Goal: Information Seeking & Learning: Learn about a topic

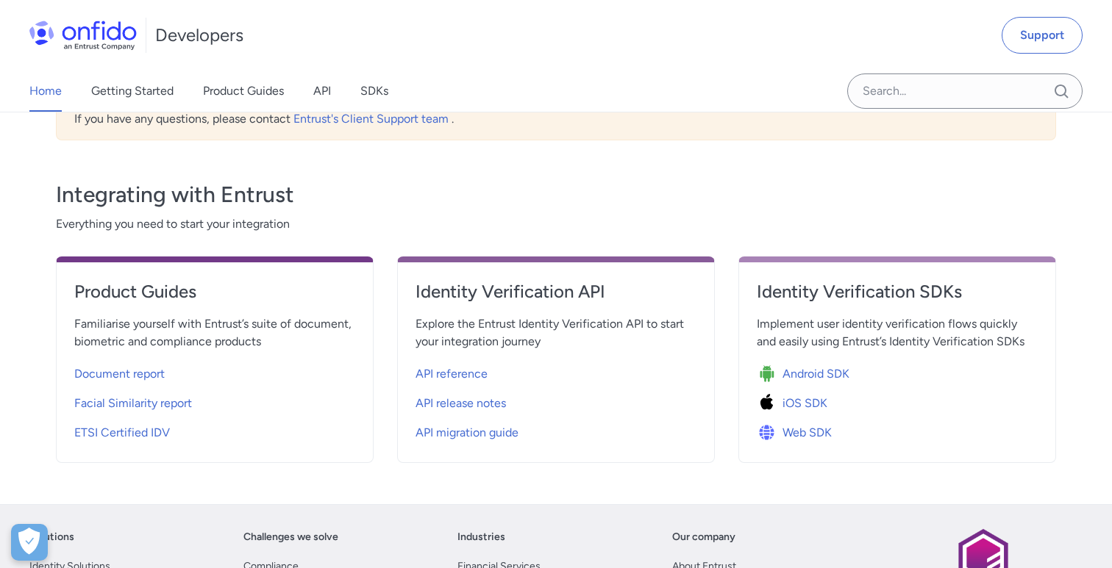
scroll to position [406, 0]
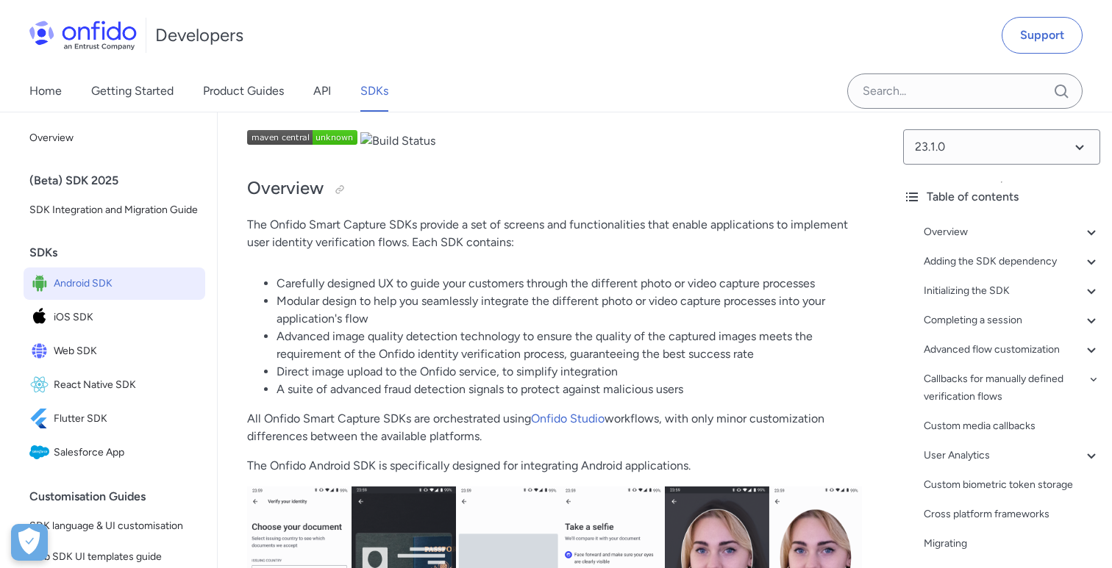
scroll to position [122, 0]
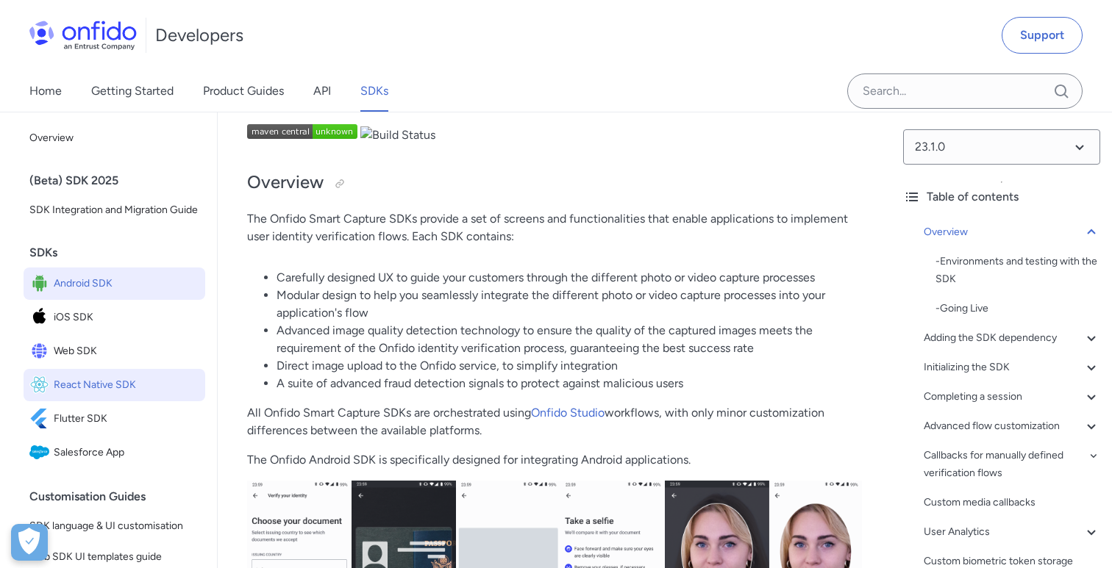
click at [100, 387] on span "React Native SDK" at bounding box center [127, 385] width 146 height 21
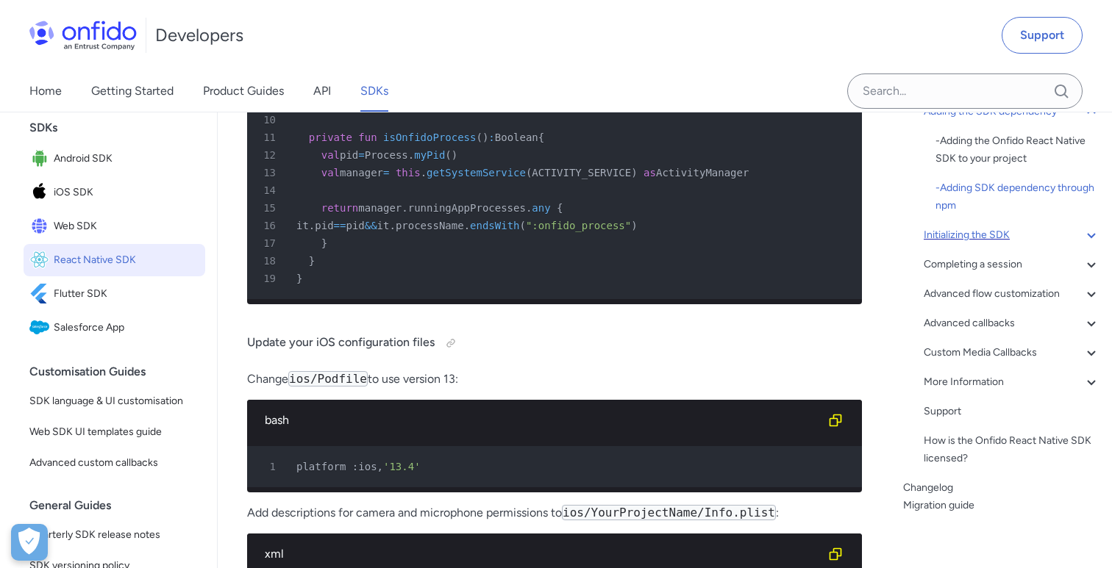
scroll to position [152, 0]
click at [1090, 288] on icon at bounding box center [1091, 292] width 18 height 18
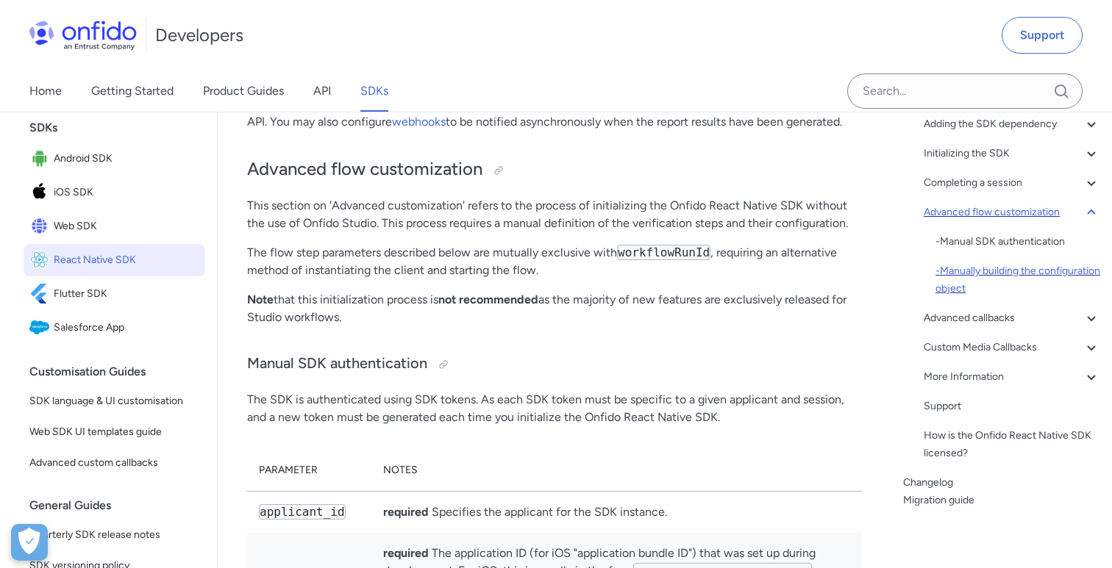
click at [1004, 281] on div "- Manually building the configuration object" at bounding box center [1017, 279] width 165 height 35
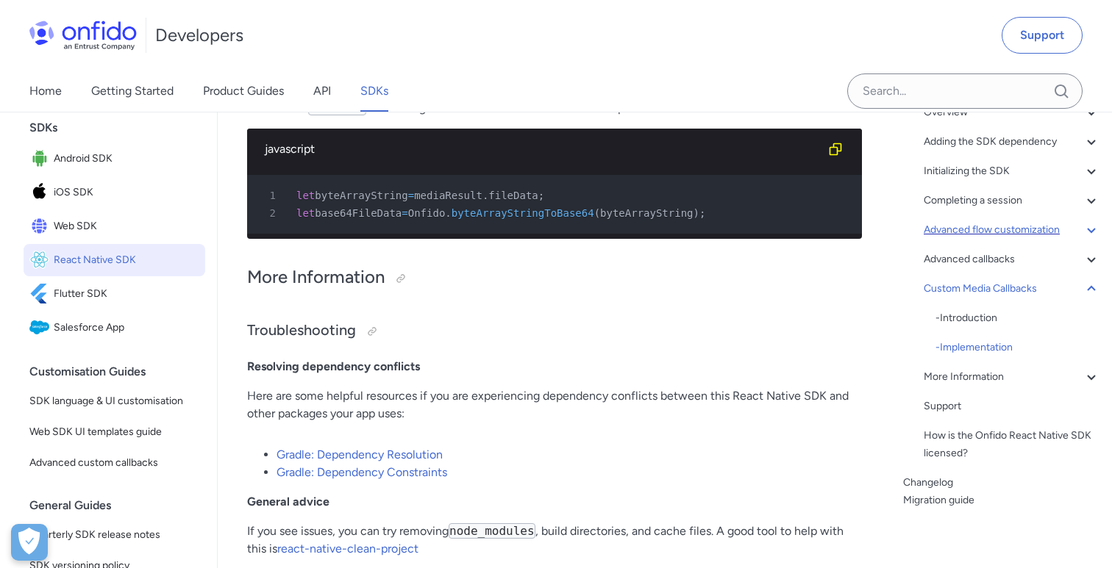
scroll to position [17298, 0]
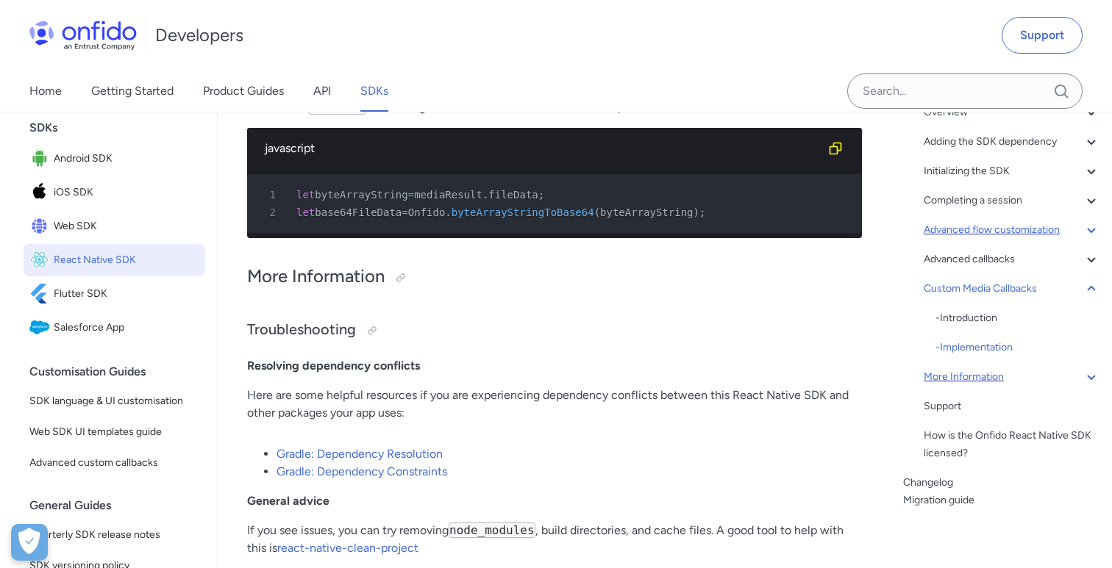
click at [1033, 377] on div "More Information" at bounding box center [1011, 377] width 176 height 18
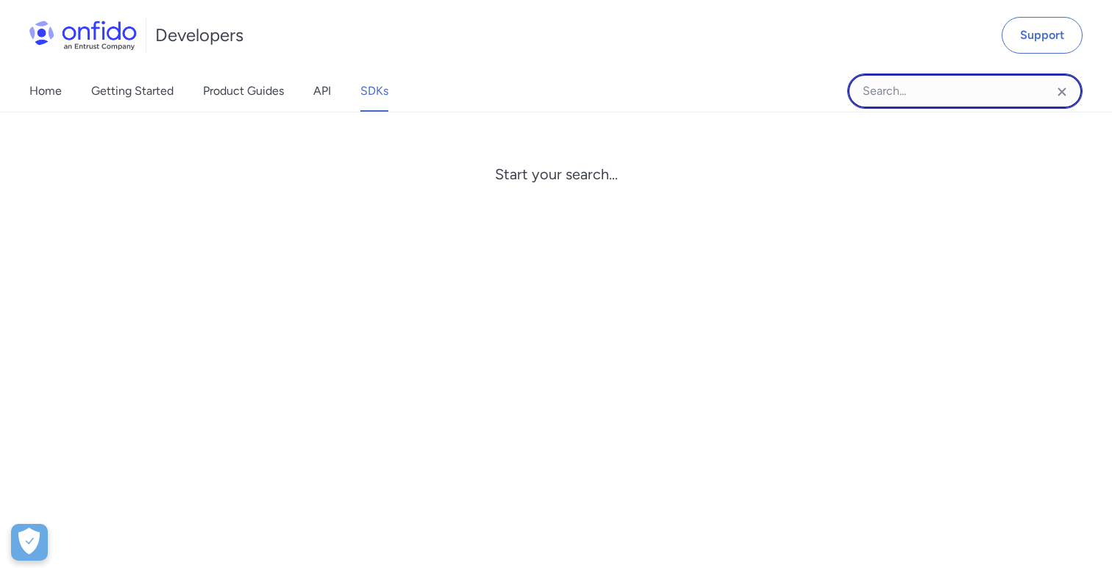
click at [943, 84] on input "Onfido search input field" at bounding box center [964, 91] width 235 height 35
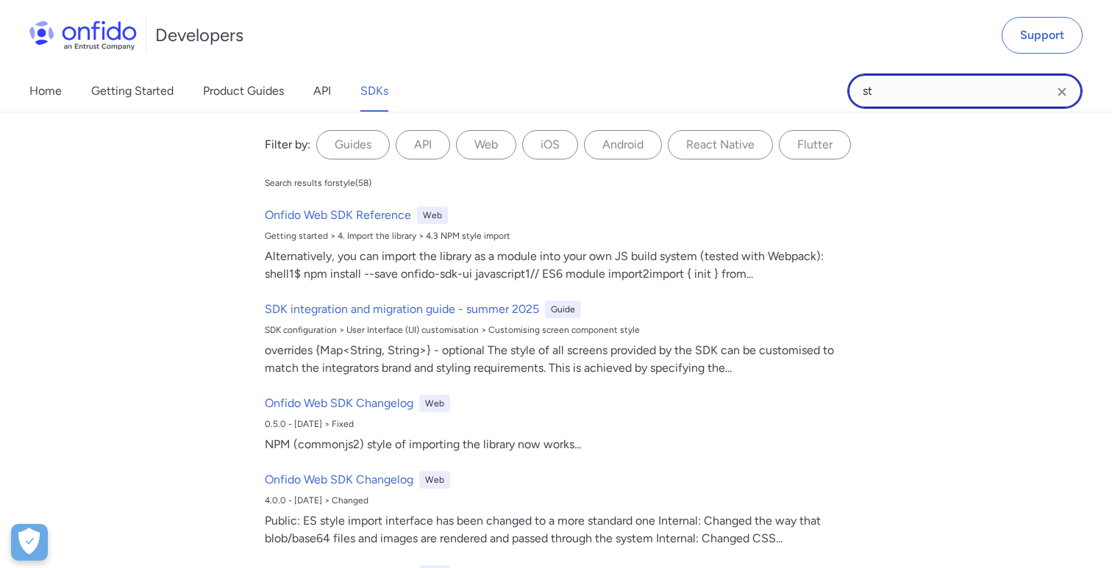
type input "s"
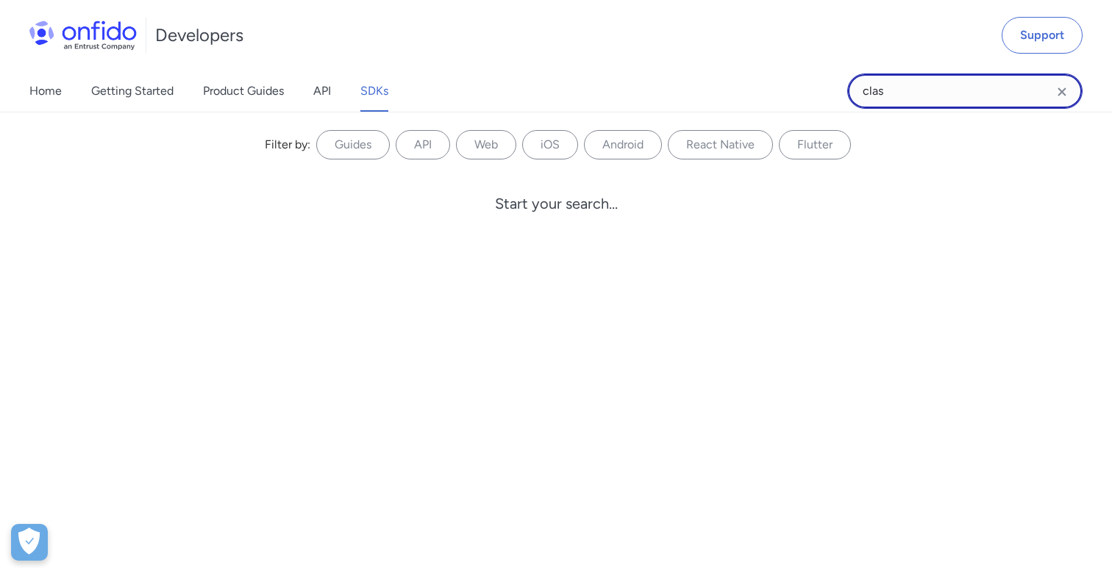
type input "class"
click at [1072, 96] on input "Onfido search input field" at bounding box center [964, 91] width 235 height 35
click at [1064, 91] on icon "Clear search field button" at bounding box center [1062, 92] width 18 height 18
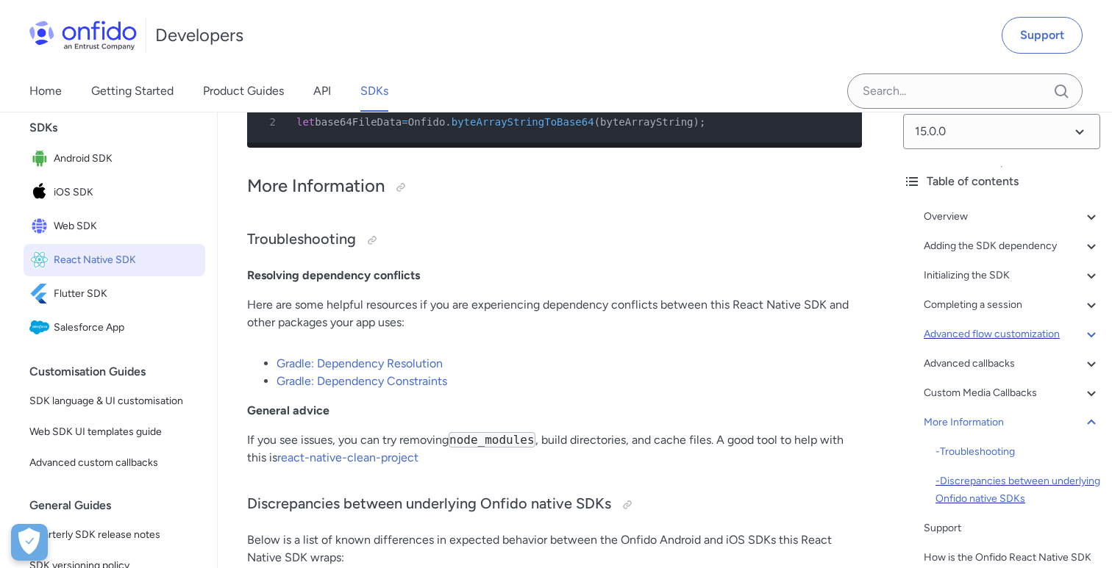
scroll to position [12, 0]
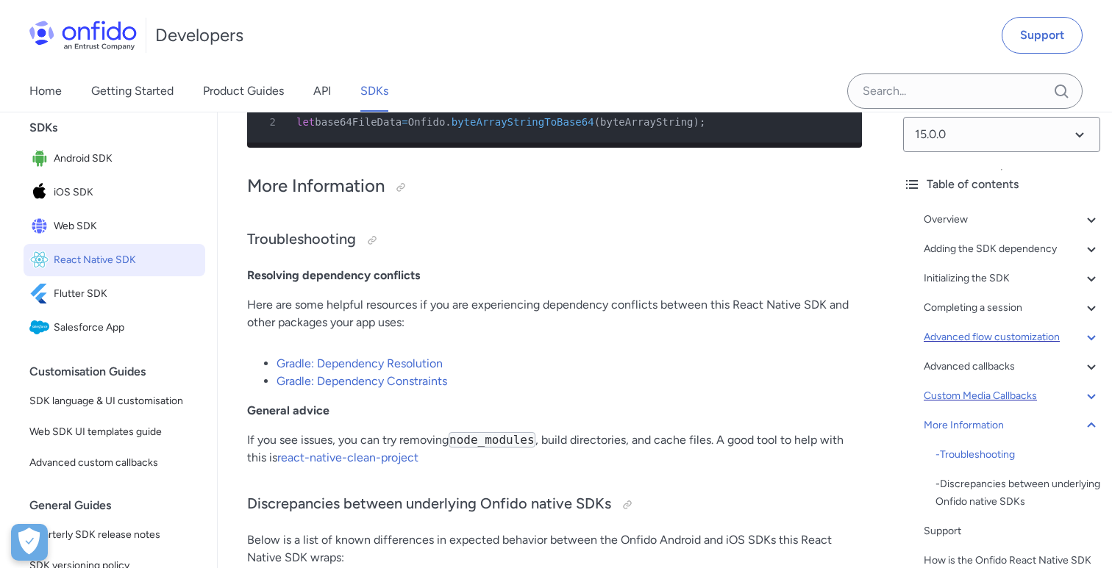
click at [1070, 396] on div "Custom Media Callbacks" at bounding box center [1011, 396] width 176 height 18
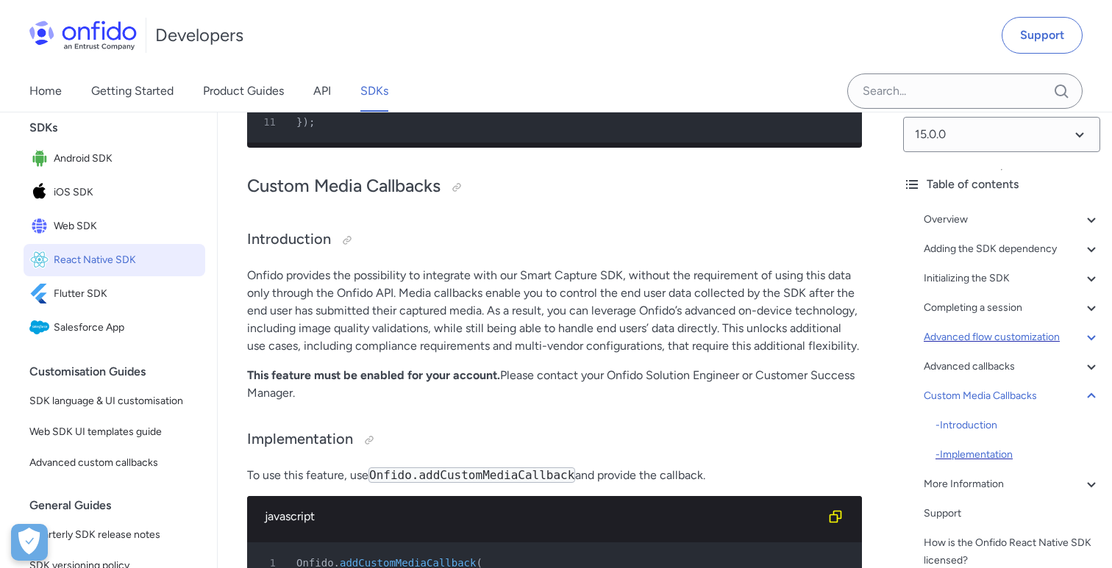
click at [997, 459] on div "- Implementation" at bounding box center [1017, 455] width 165 height 18
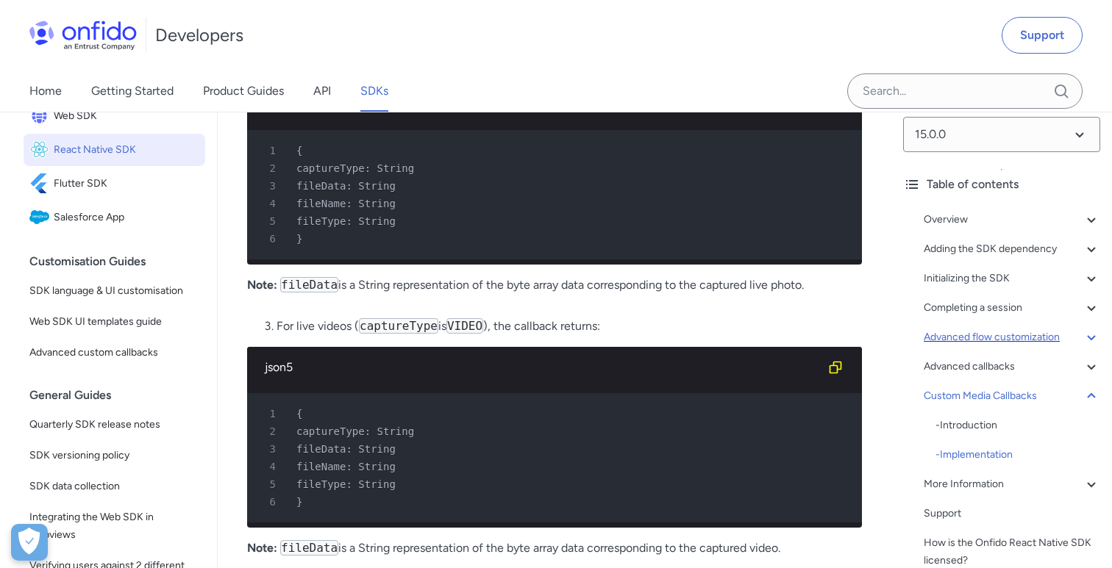
scroll to position [285, 0]
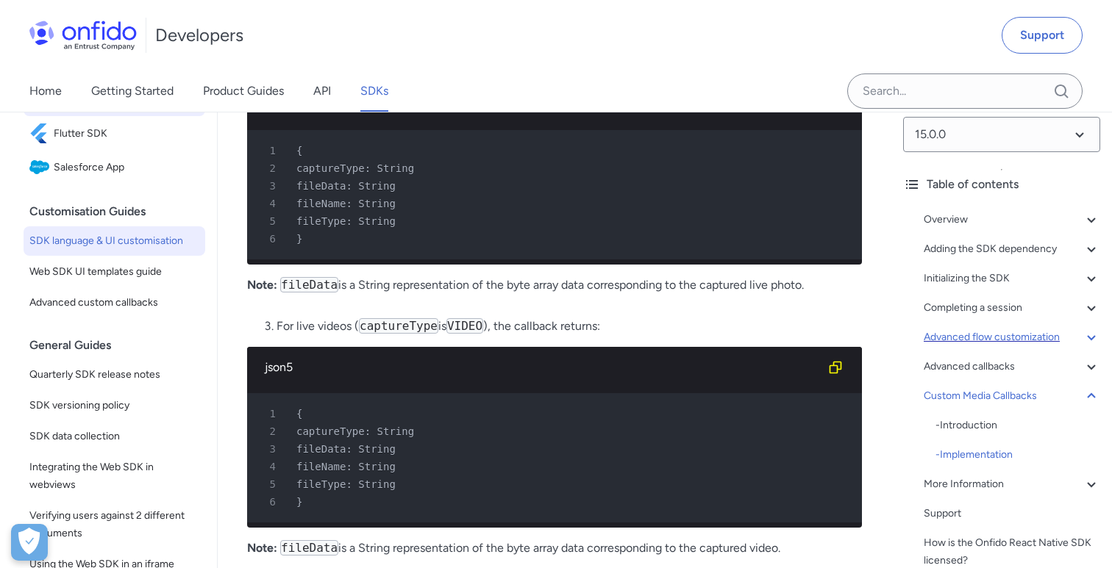
click at [157, 244] on span "SDK language & UI customisation" at bounding box center [114, 241] width 170 height 18
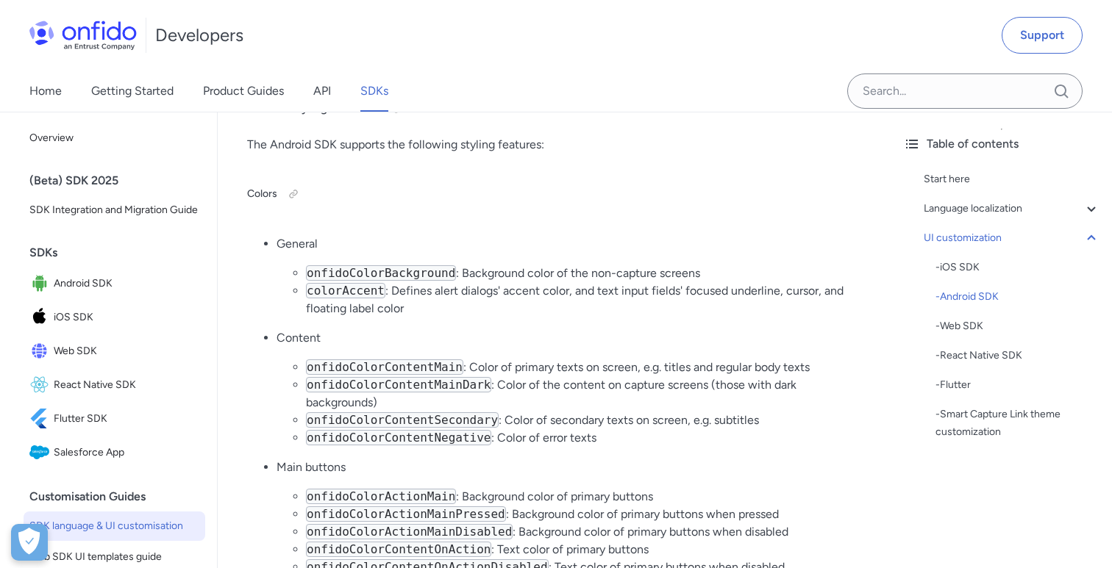
scroll to position [5679, 0]
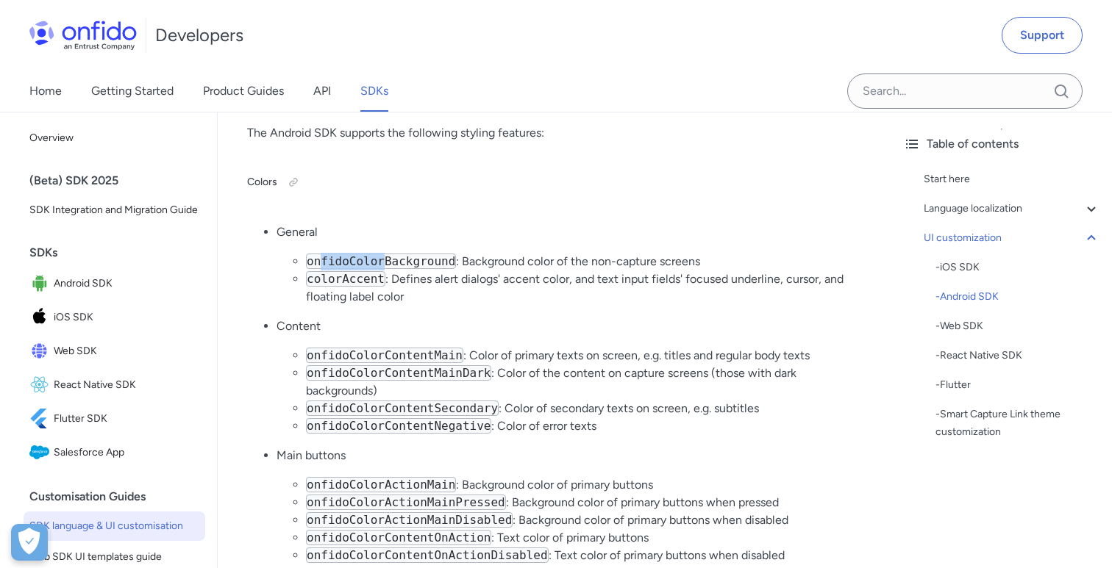
drag, startPoint x: 323, startPoint y: 245, endPoint x: 385, endPoint y: 245, distance: 61.8
click at [385, 254] on code "onfidoColorBackground" at bounding box center [381, 261] width 150 height 15
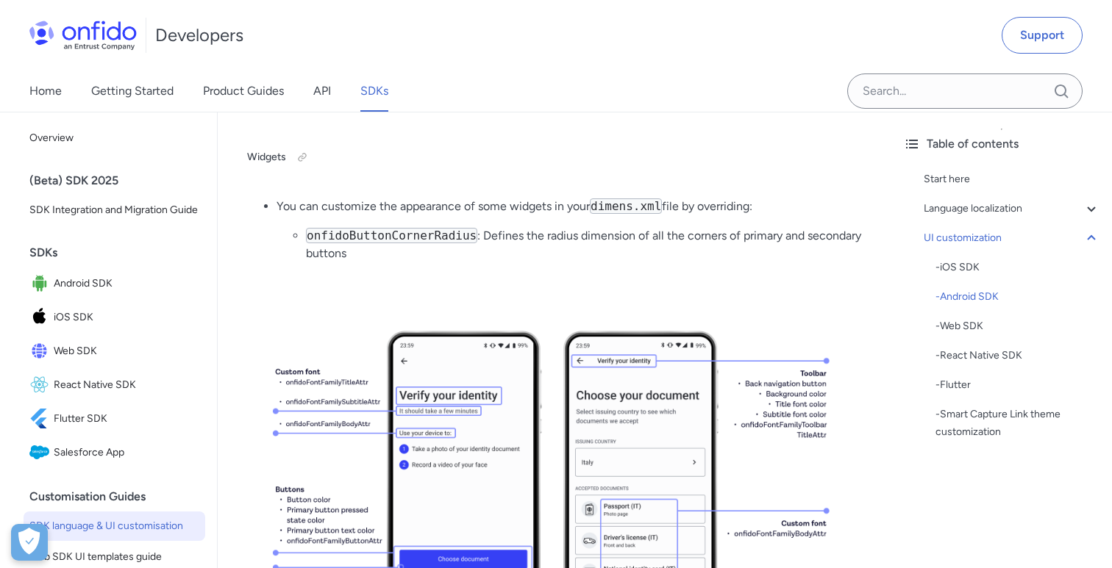
scroll to position [6809, 0]
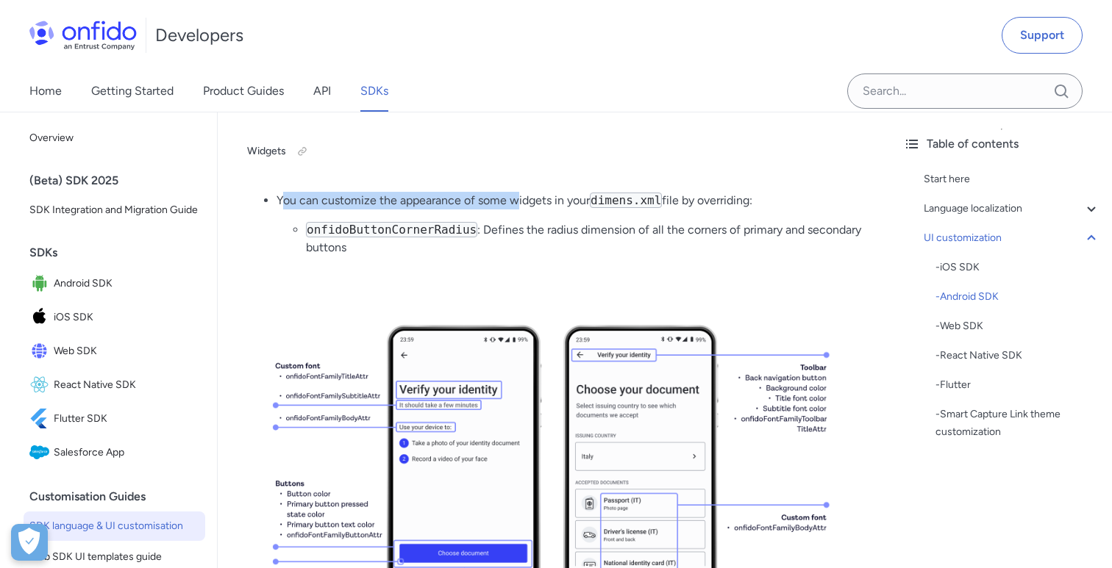
drag, startPoint x: 286, startPoint y: 187, endPoint x: 518, endPoint y: 188, distance: 232.3
click at [518, 192] on li "You can customize the appearance of some widgets in your dimens.xml file by ove…" at bounding box center [568, 224] width 585 height 65
click at [613, 193] on code "dimens.xml" at bounding box center [626, 200] width 72 height 15
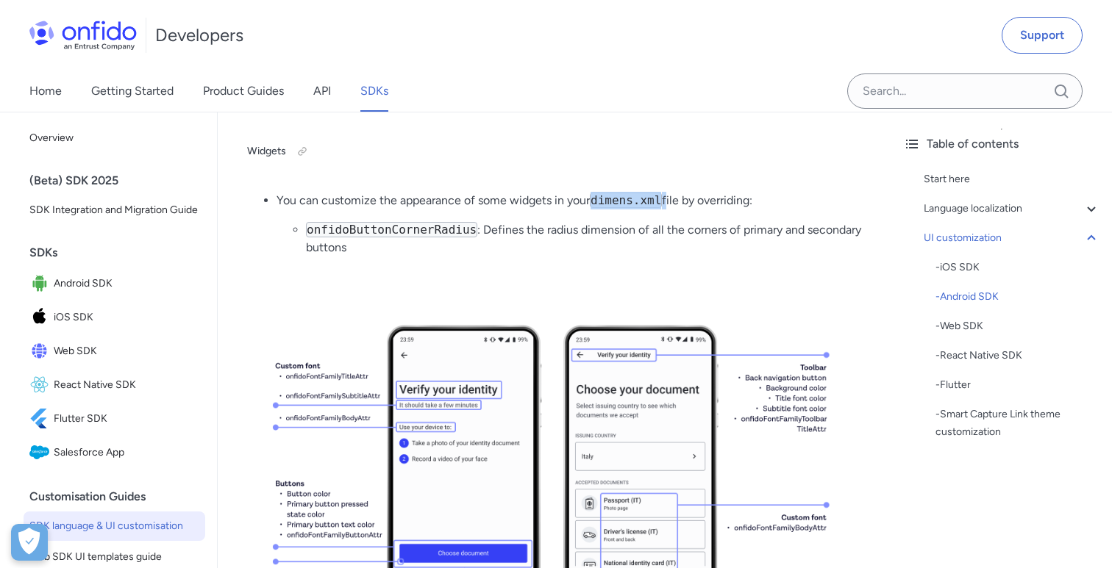
drag, startPoint x: 592, startPoint y: 180, endPoint x: 668, endPoint y: 180, distance: 76.5
click at [668, 192] on li "You can customize the appearance of some widgets in your dimens.xml file by ove…" at bounding box center [568, 224] width 585 height 65
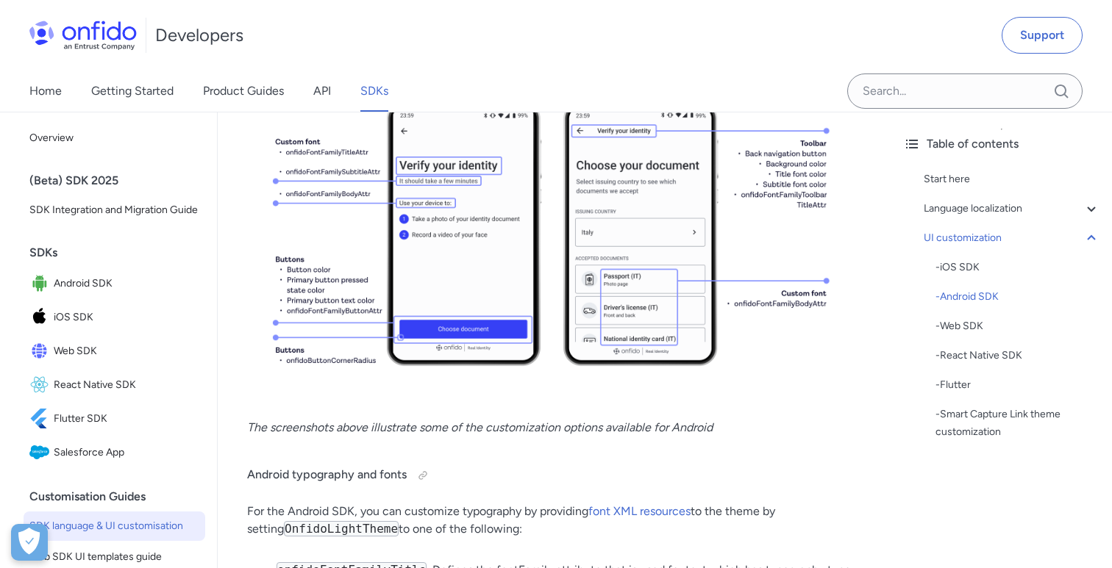
scroll to position [7036, 0]
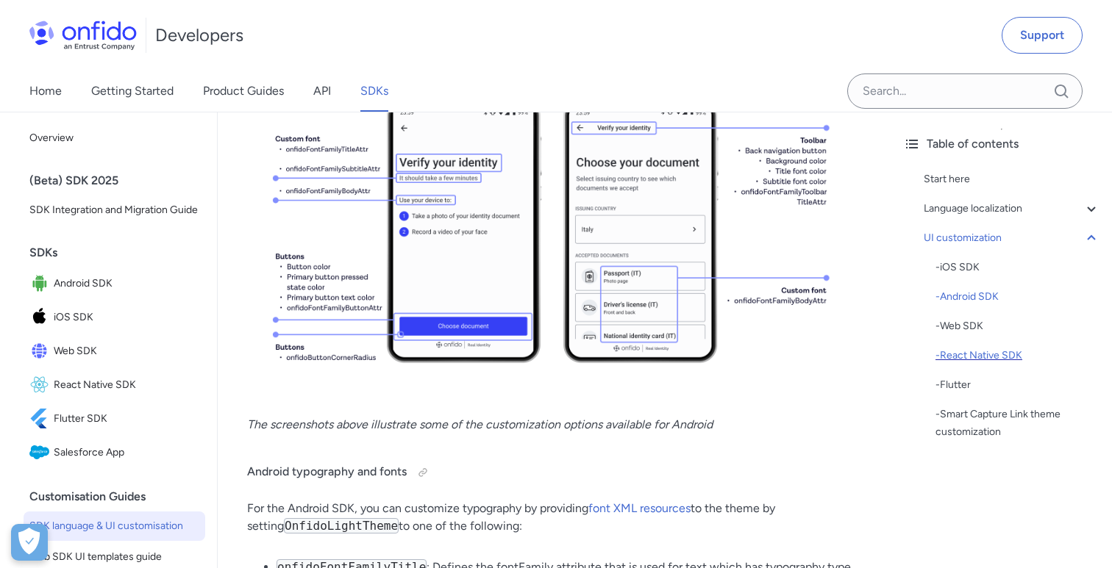
click at [964, 358] on div "- React Native SDK" at bounding box center [1017, 356] width 165 height 18
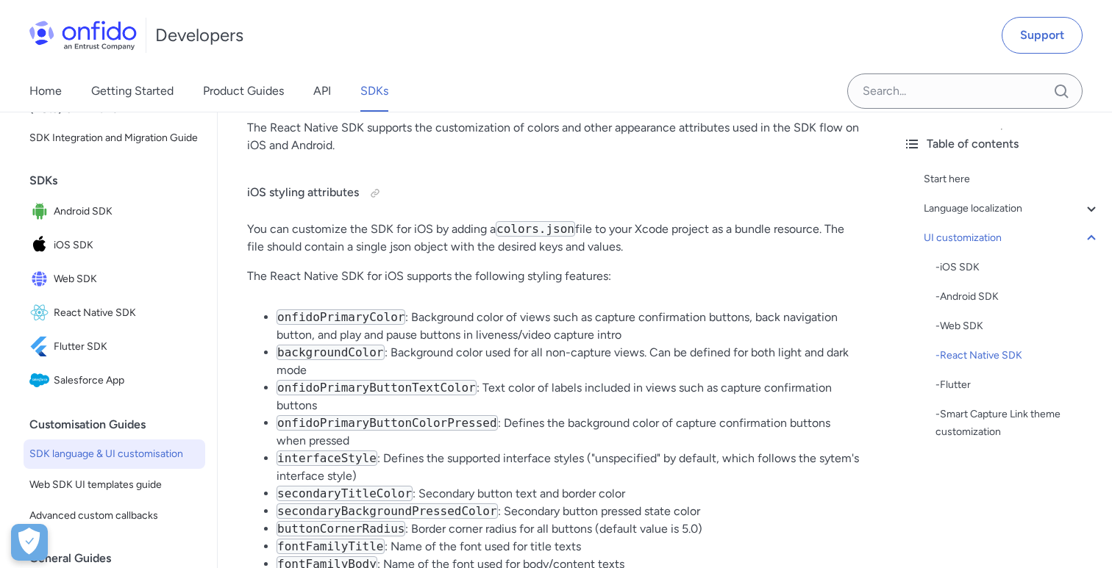
scroll to position [15743, 0]
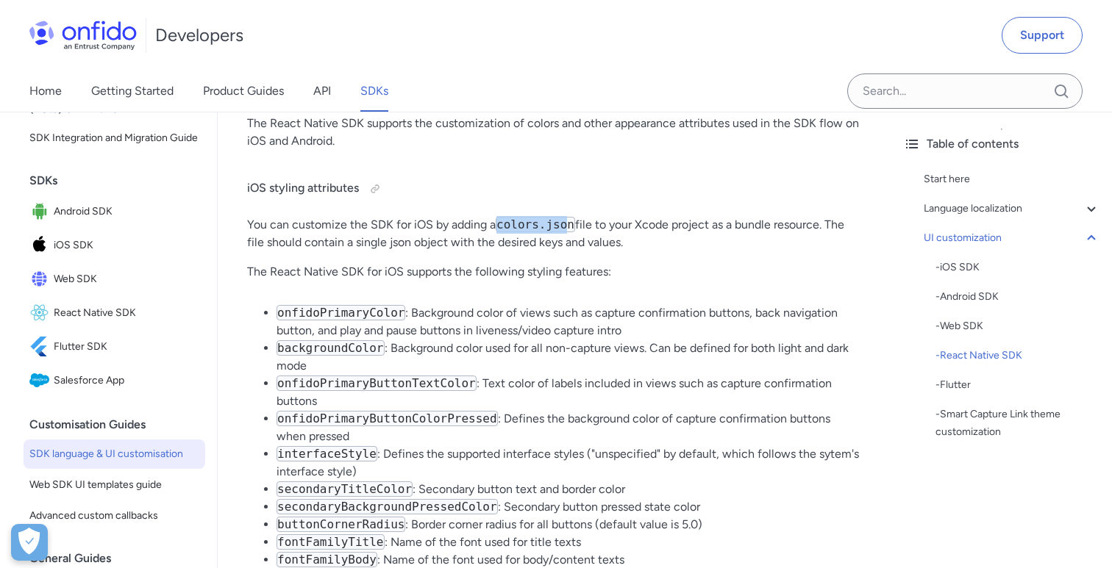
drag, startPoint x: 499, startPoint y: 204, endPoint x: 572, endPoint y: 204, distance: 72.8
click at [572, 217] on code "colors.json" at bounding box center [535, 224] width 79 height 15
drag, startPoint x: 606, startPoint y: 204, endPoint x: 682, endPoint y: 204, distance: 75.7
click at [682, 216] on p "You can customize the SDK for iOS by adding a colors.json file to your Xcode pr…" at bounding box center [554, 233] width 615 height 35
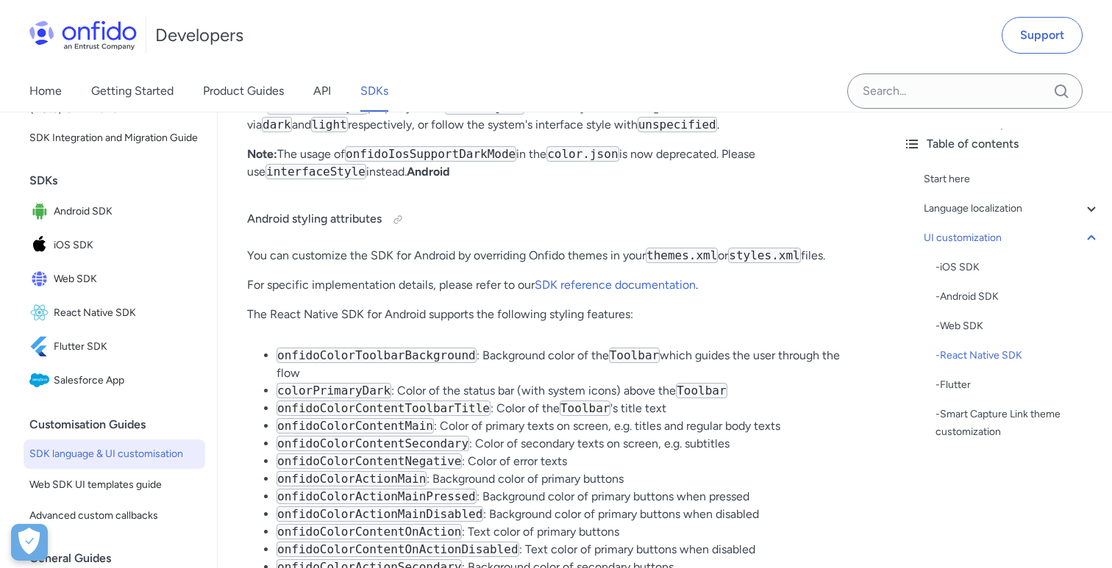
scroll to position [16341, 0]
drag, startPoint x: 285, startPoint y: 235, endPoint x: 498, endPoint y: 231, distance: 214.0
click at [498, 246] on p "You can customize the SDK for Android by overriding Onfido themes in your theme…" at bounding box center [554, 255] width 615 height 18
drag, startPoint x: 557, startPoint y: 233, endPoint x: 642, endPoint y: 233, distance: 84.5
click at [642, 246] on p "You can customize the SDK for Android by overriding Onfido themes in your theme…" at bounding box center [554, 255] width 615 height 18
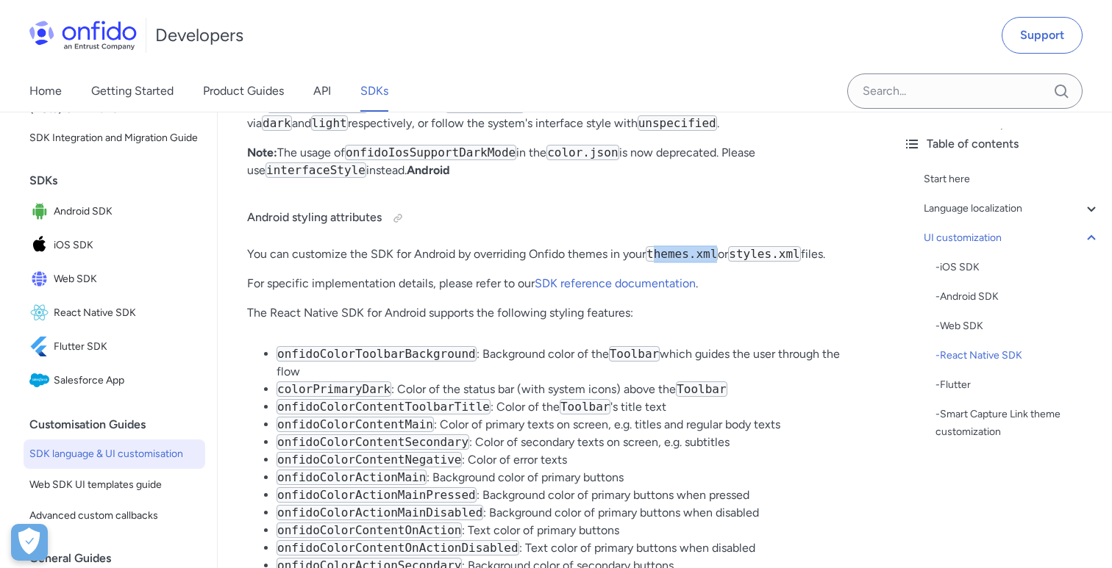
drag, startPoint x: 659, startPoint y: 232, endPoint x: 718, endPoint y: 232, distance: 59.6
click at [718, 246] on code "themes.xml" at bounding box center [681, 253] width 72 height 15
drag, startPoint x: 738, startPoint y: 234, endPoint x: 812, endPoint y: 234, distance: 74.3
click at [812, 246] on p "You can customize the SDK for Android by overriding Onfido themes in your theme…" at bounding box center [554, 255] width 615 height 18
click at [838, 246] on p "You can customize the SDK for Android by overriding Onfido themes in your theme…" at bounding box center [554, 255] width 615 height 18
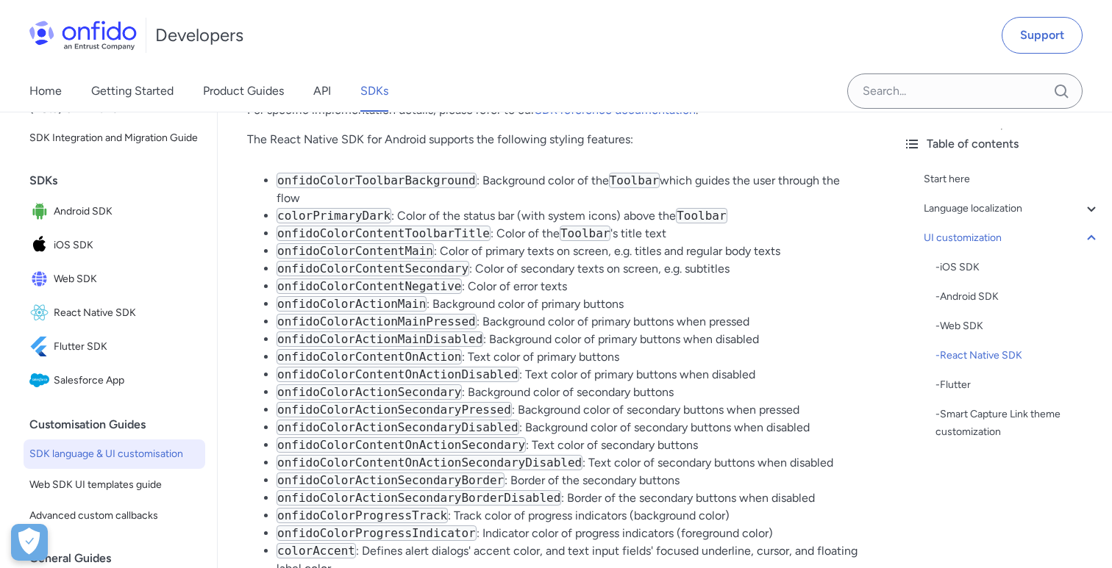
scroll to position [16521, 0]
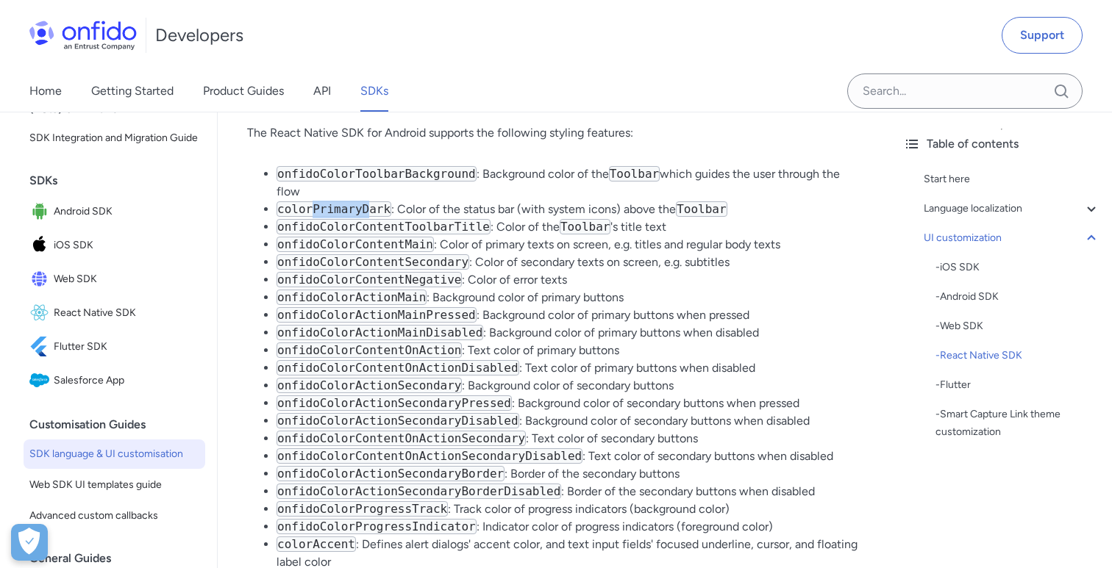
drag, startPoint x: 315, startPoint y: 193, endPoint x: 370, endPoint y: 193, distance: 55.1
click at [370, 201] on code "colorPrimaryDark" at bounding box center [333, 208] width 115 height 15
drag, startPoint x: 288, startPoint y: 335, endPoint x: 446, endPoint y: 335, distance: 158.1
click at [446, 343] on code "onfidoColorContentOnAction" at bounding box center [368, 350] width 185 height 15
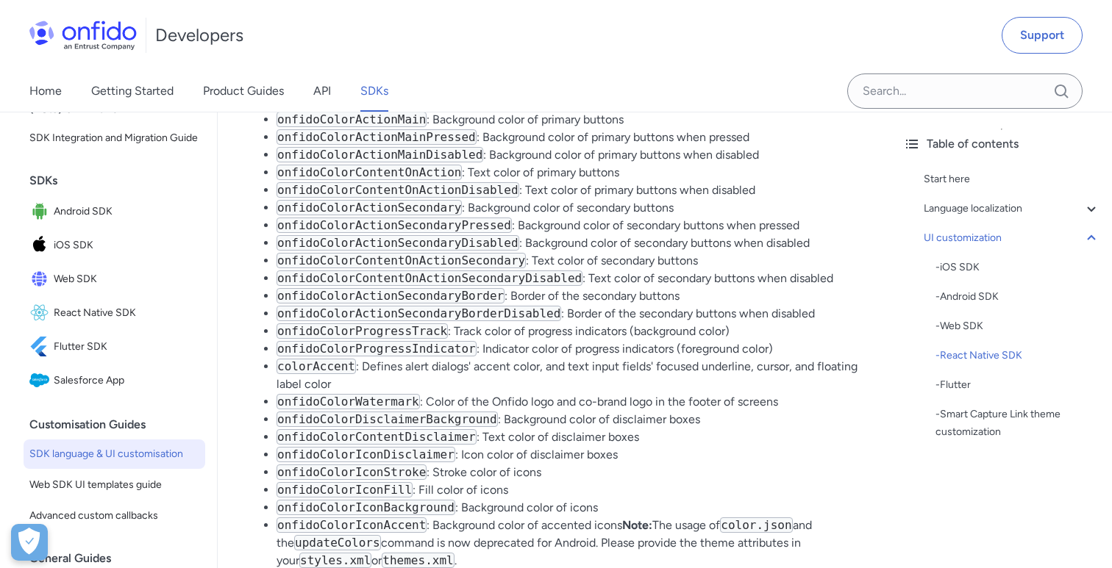
scroll to position [16729, 0]
